Goal: Task Accomplishment & Management: Complete application form

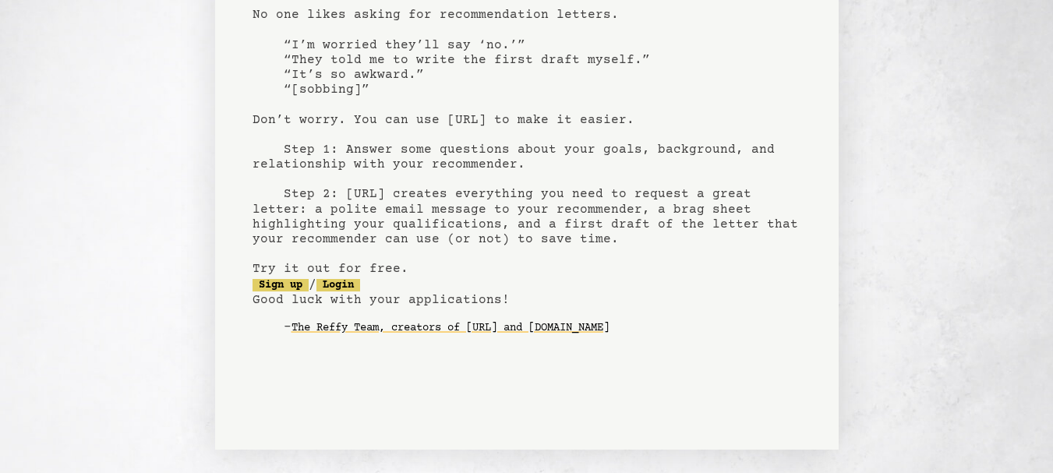
scroll to position [138, 0]
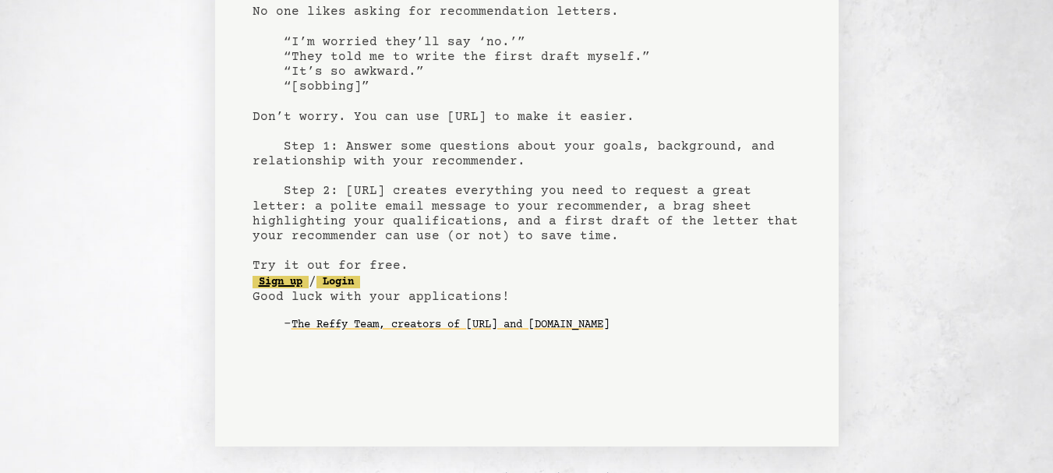
click at [294, 282] on link "Sign up" at bounding box center [281, 282] width 56 height 12
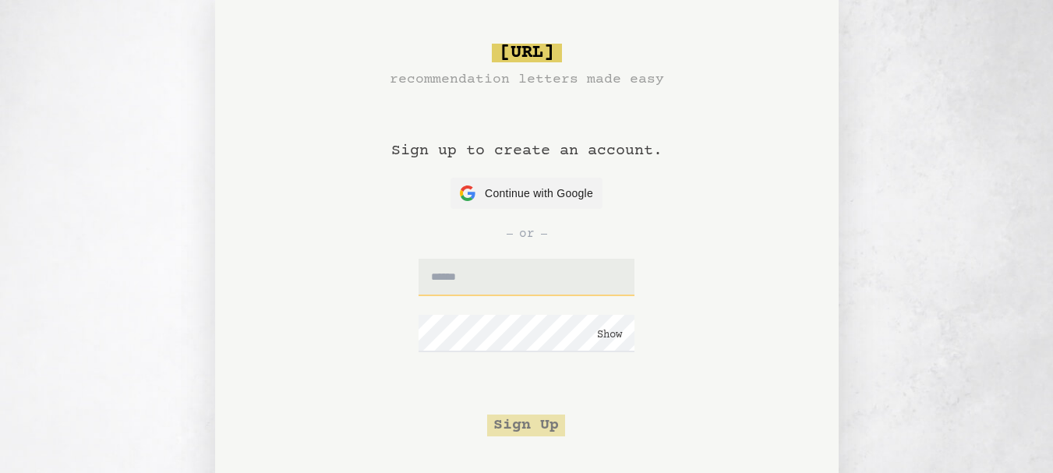
click at [485, 284] on input "text" at bounding box center [527, 277] width 216 height 37
type input "**********"
click button "Show" at bounding box center [609, 335] width 25 height 16
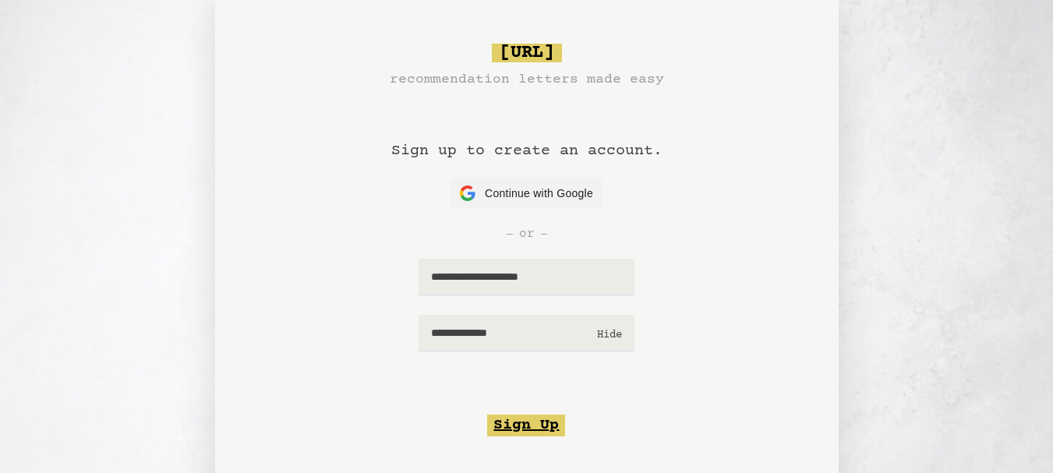
click at [539, 424] on button "Sign Up" at bounding box center [526, 426] width 78 height 22
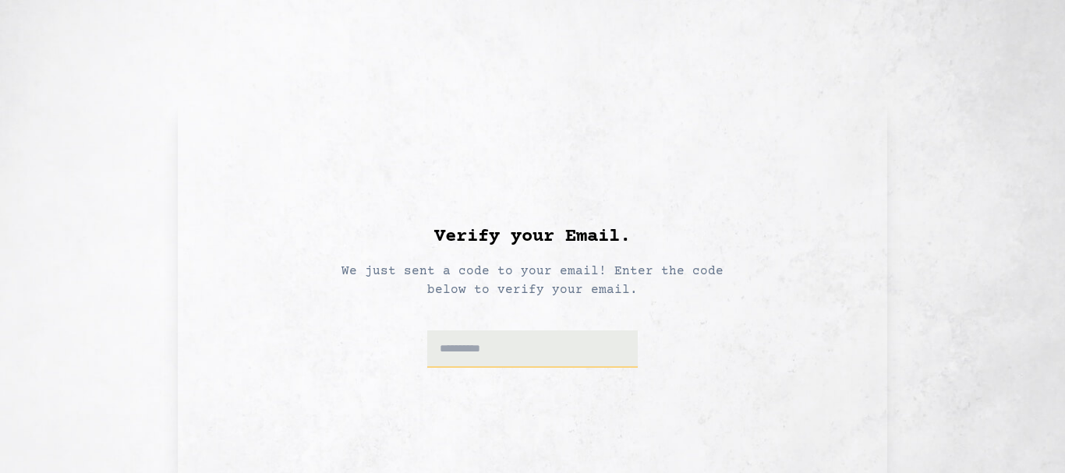
click at [515, 365] on input at bounding box center [532, 348] width 211 height 37
type input "******"
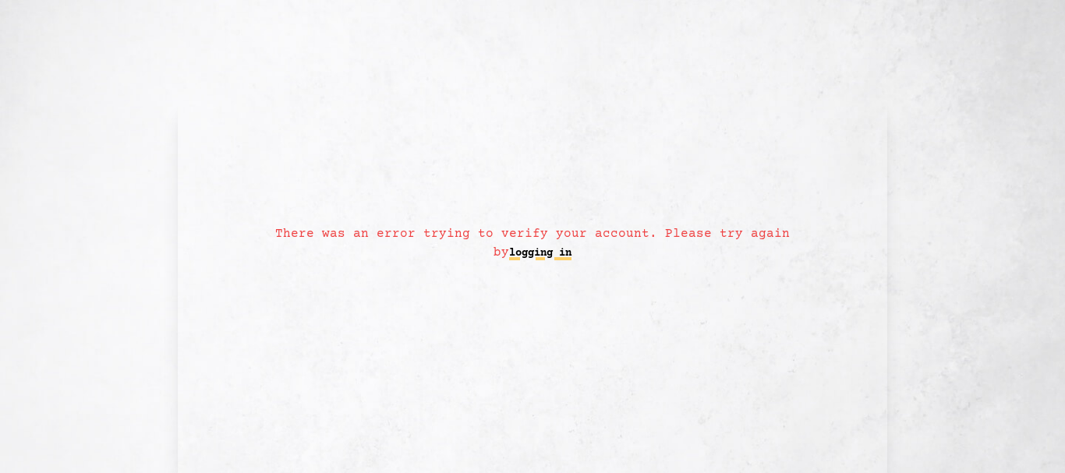
click at [539, 257] on link "logging in" at bounding box center [540, 253] width 62 height 25
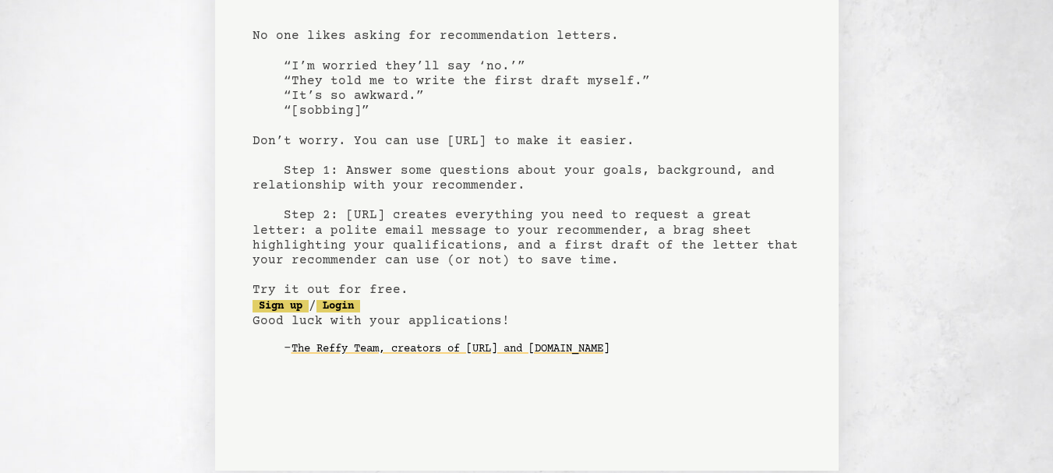
scroll to position [146, 0]
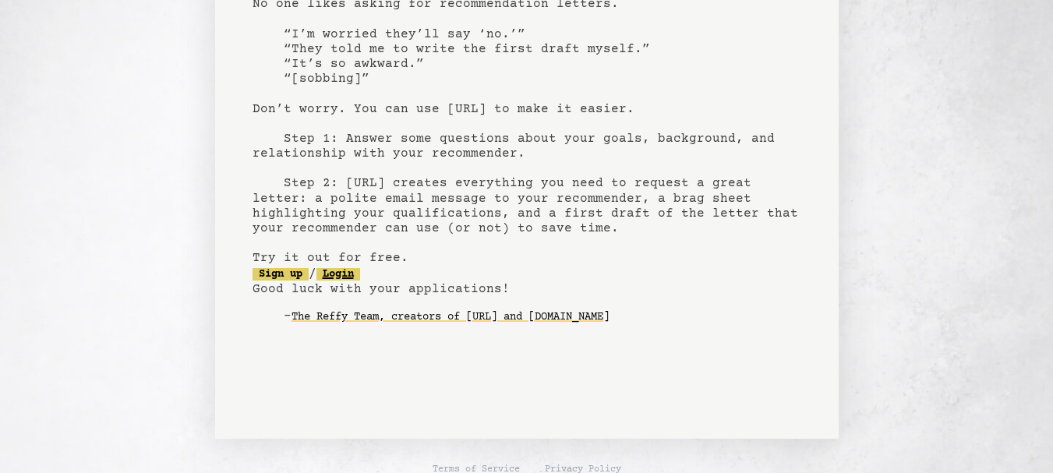
click at [358, 280] on link "Login" at bounding box center [338, 274] width 44 height 12
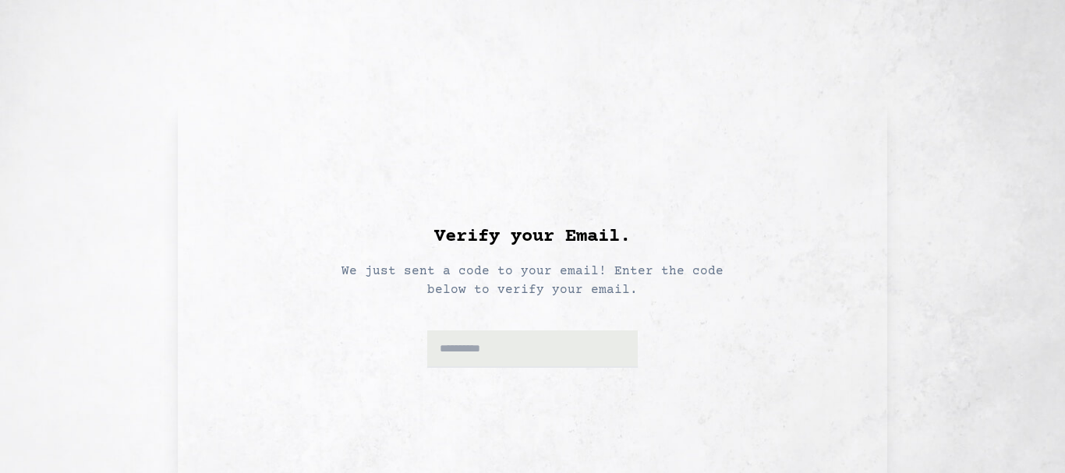
click at [514, 329] on div at bounding box center [532, 333] width 211 height 69
click at [515, 346] on input at bounding box center [532, 348] width 211 height 37
drag, startPoint x: 533, startPoint y: 154, endPoint x: 482, endPoint y: 198, distance: 68.0
click at [482, 198] on div "Verify your Email. We just sent a code to your email! Enter the code below to v…" at bounding box center [532, 286] width 528 height 323
